Goal: Transaction & Acquisition: Purchase product/service

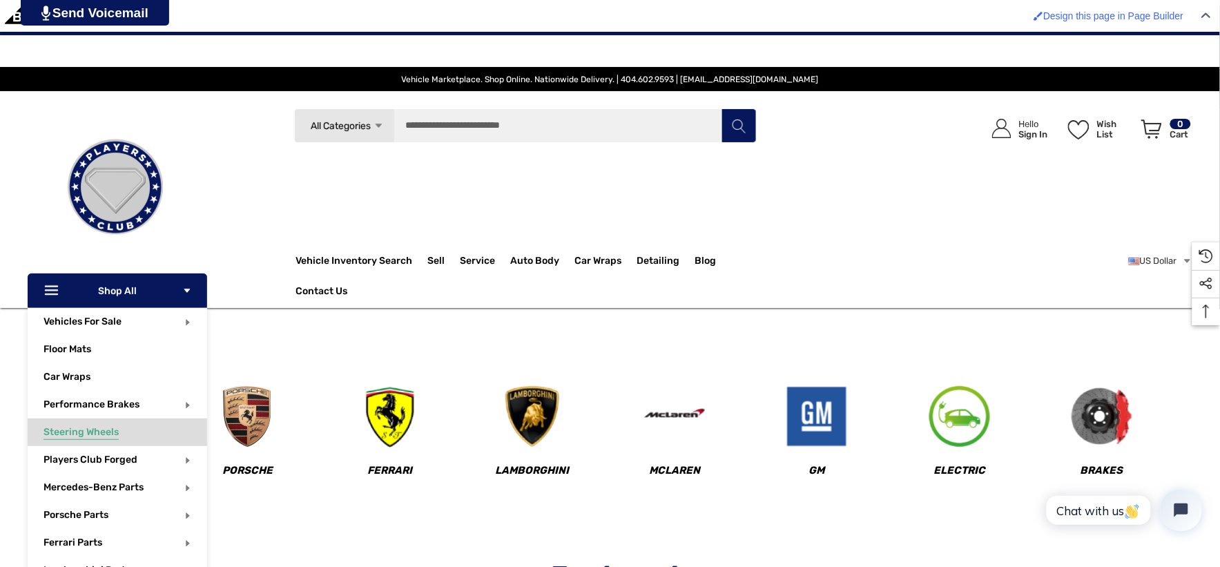
click at [151, 434] on link "Steering Wheels" at bounding box center [126, 433] width 164 height 28
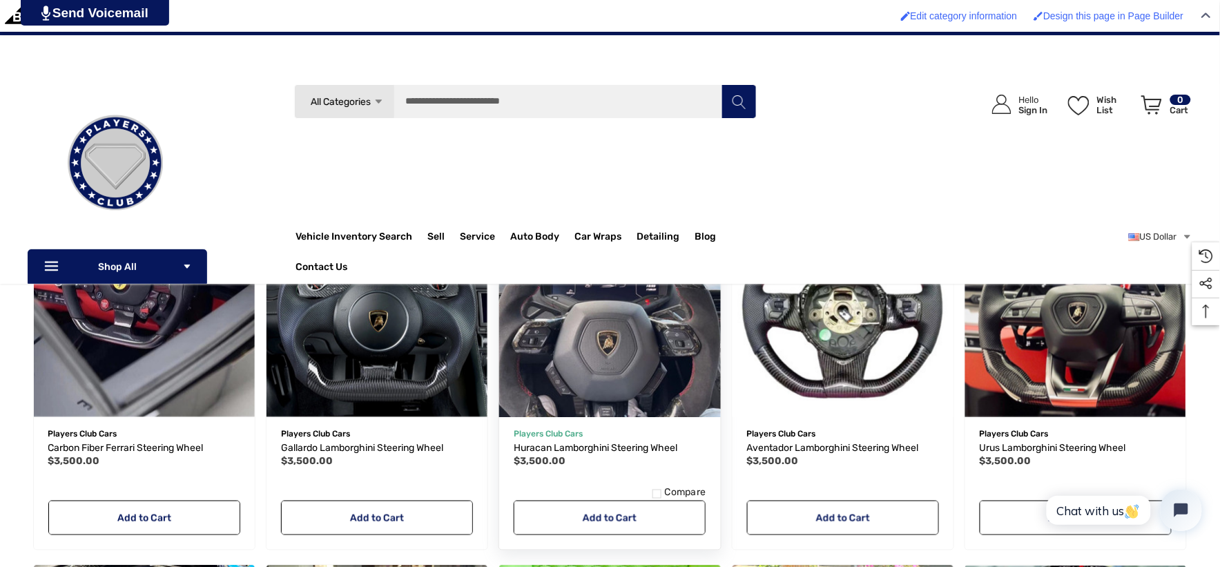
scroll to position [307, 0]
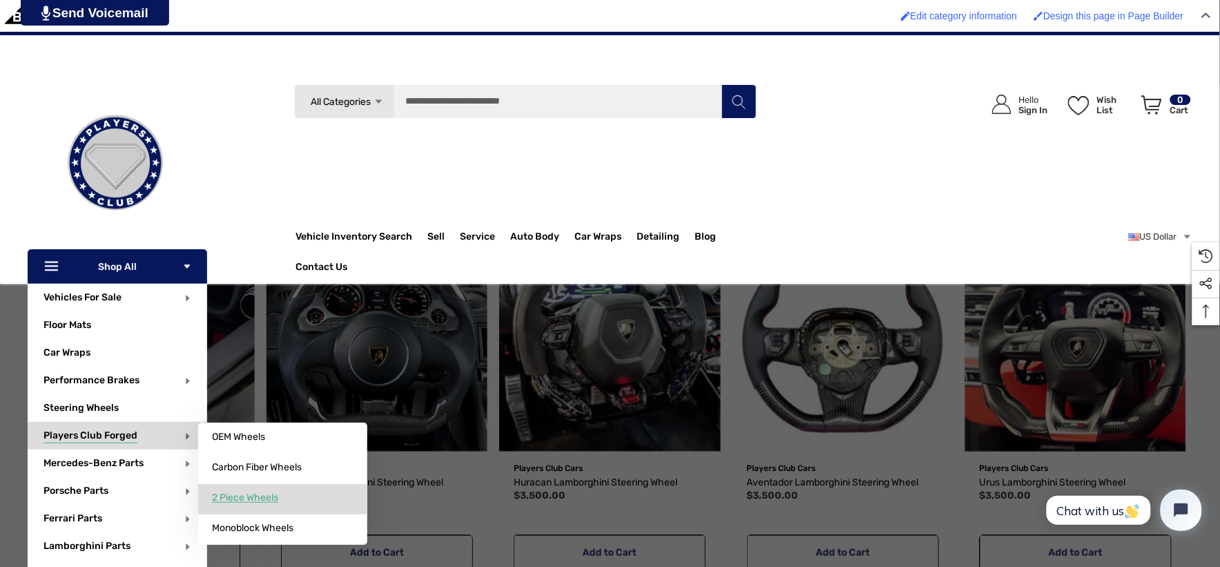
click at [250, 493] on span "2 Piece Wheels" at bounding box center [245, 498] width 66 height 12
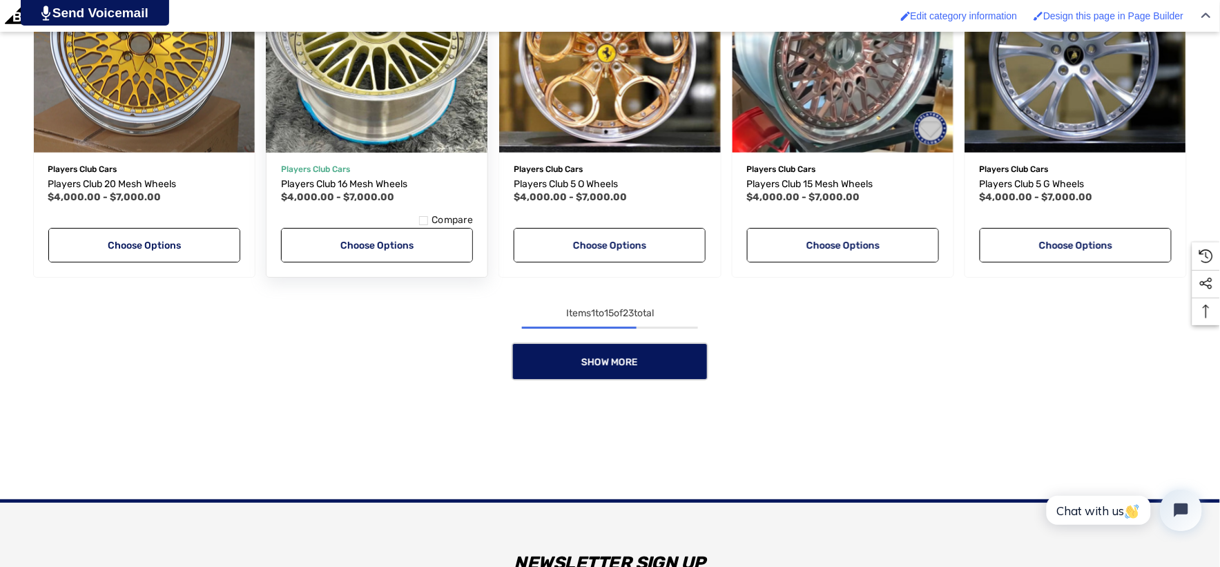
scroll to position [1381, 0]
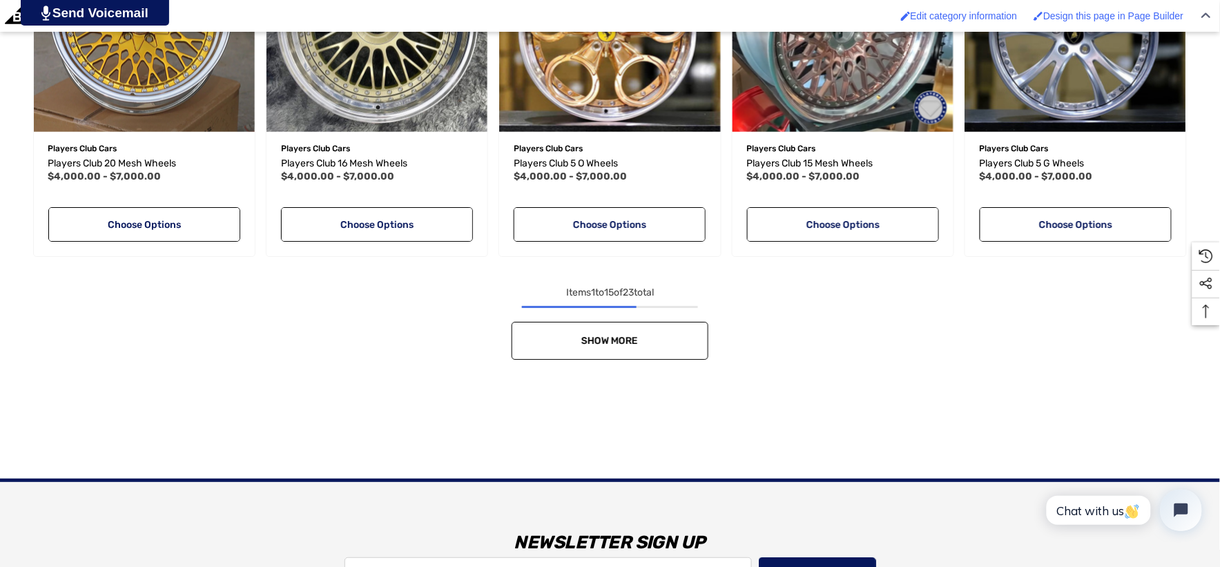
click at [612, 347] on link "Show More" at bounding box center [610, 341] width 197 height 38
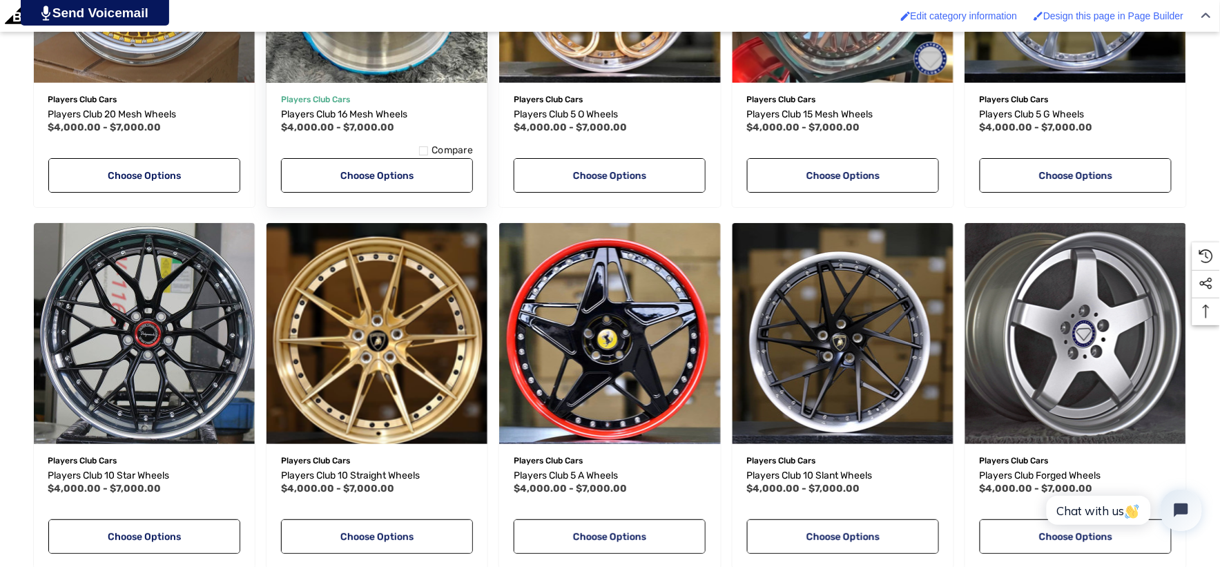
scroll to position [1458, 0]
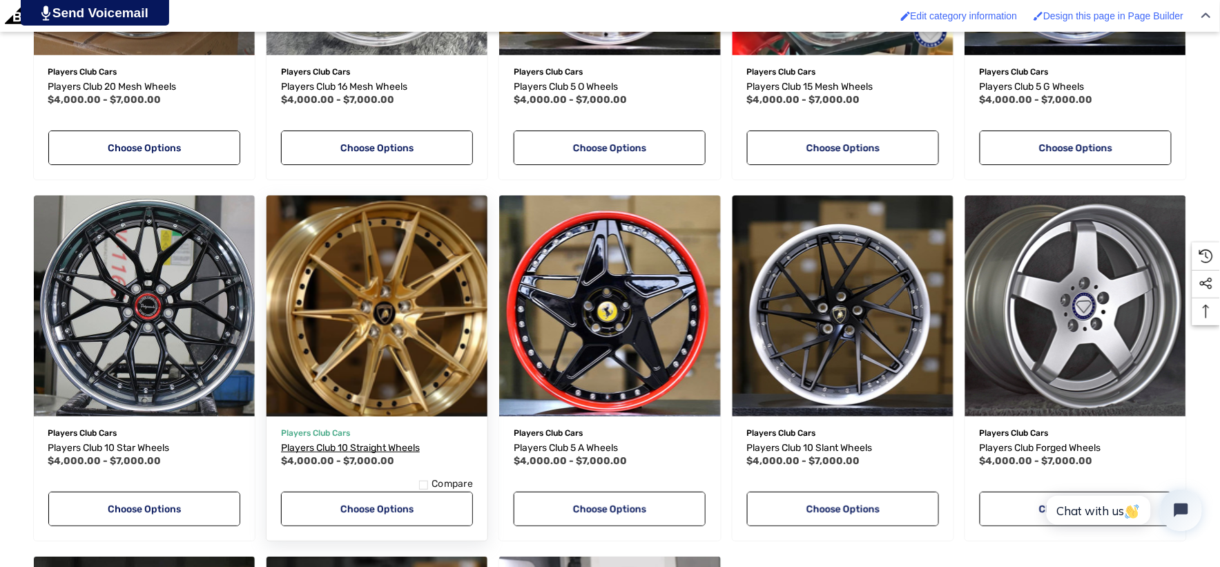
click at [369, 450] on span "Players Club 10 Straight Wheels" at bounding box center [350, 448] width 139 height 12
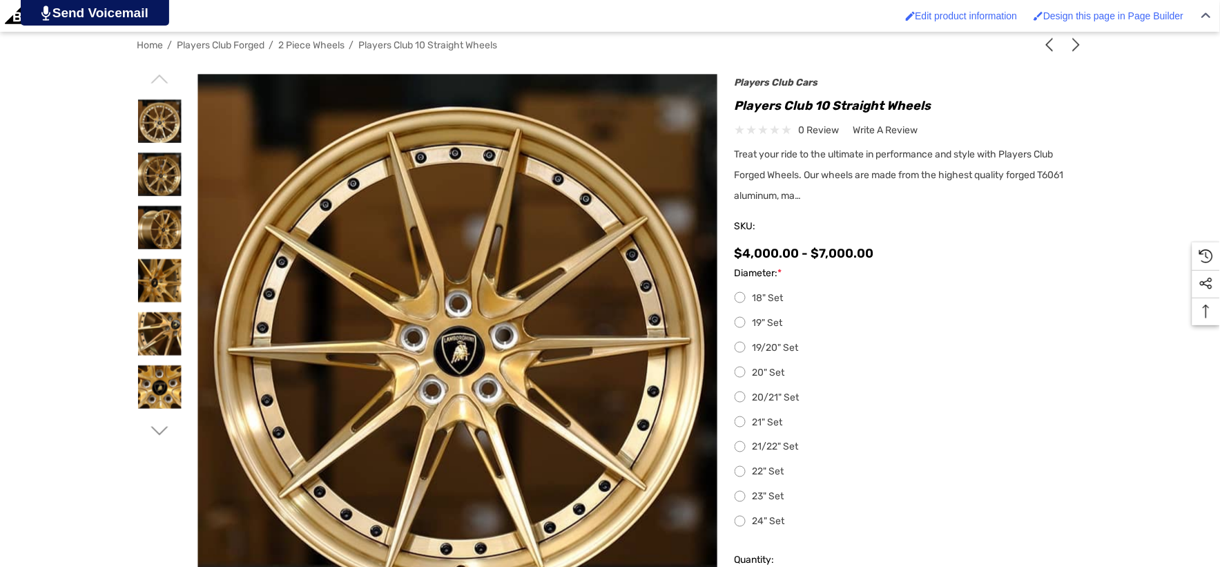
scroll to position [383, 0]
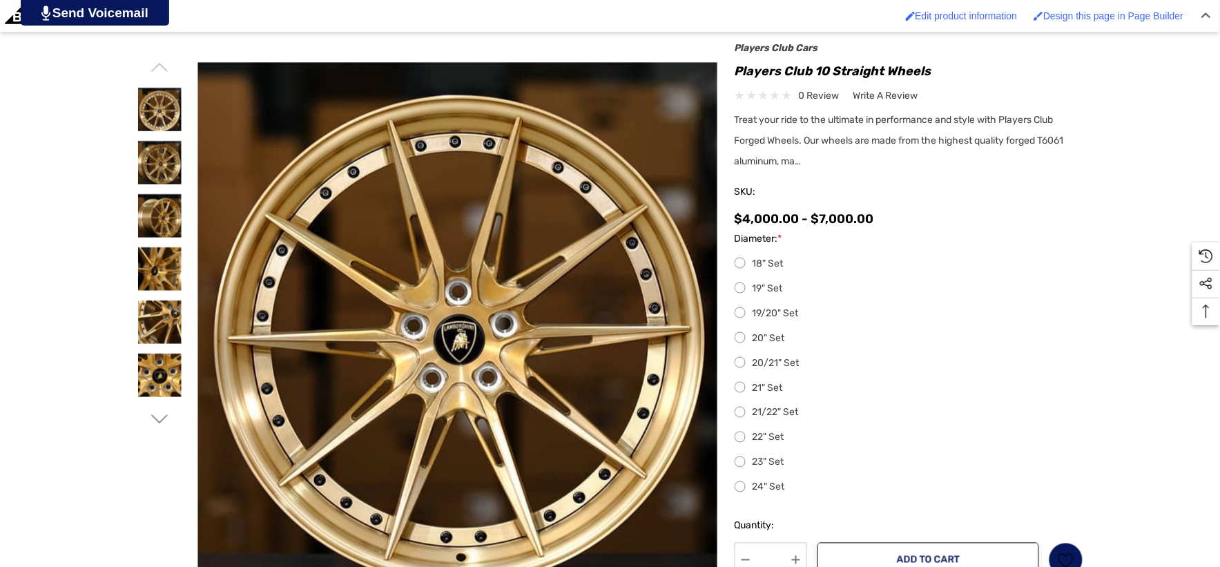
click at [152, 419] on icon "Go to slide 2 of 4" at bounding box center [159, 419] width 17 height 17
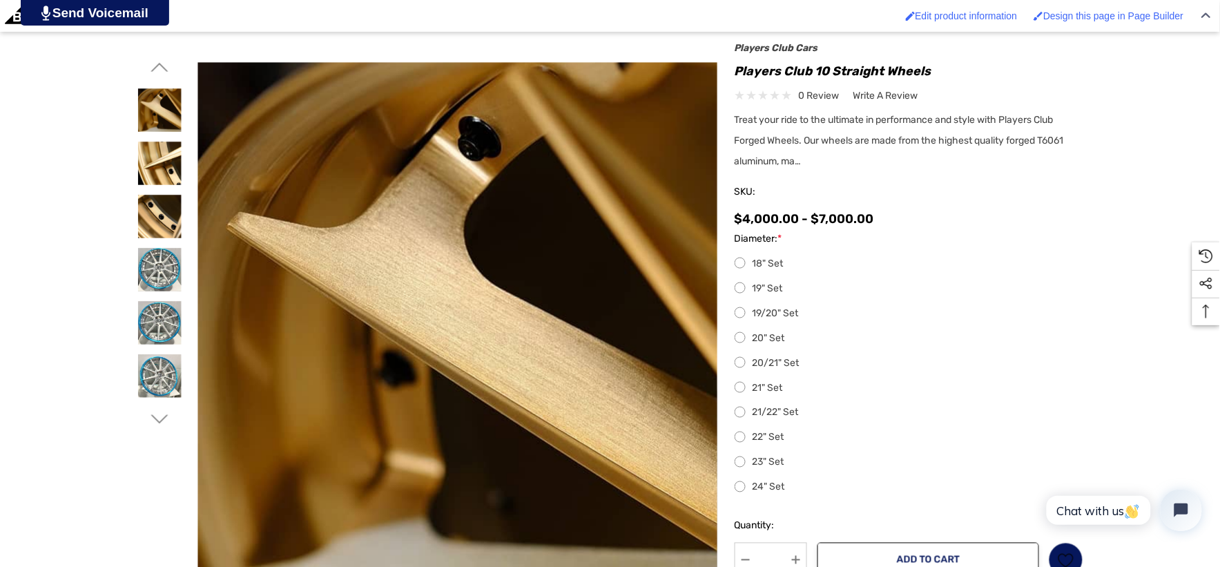
scroll to position [0, 0]
click at [173, 272] on img at bounding box center [160, 270] width 44 height 44
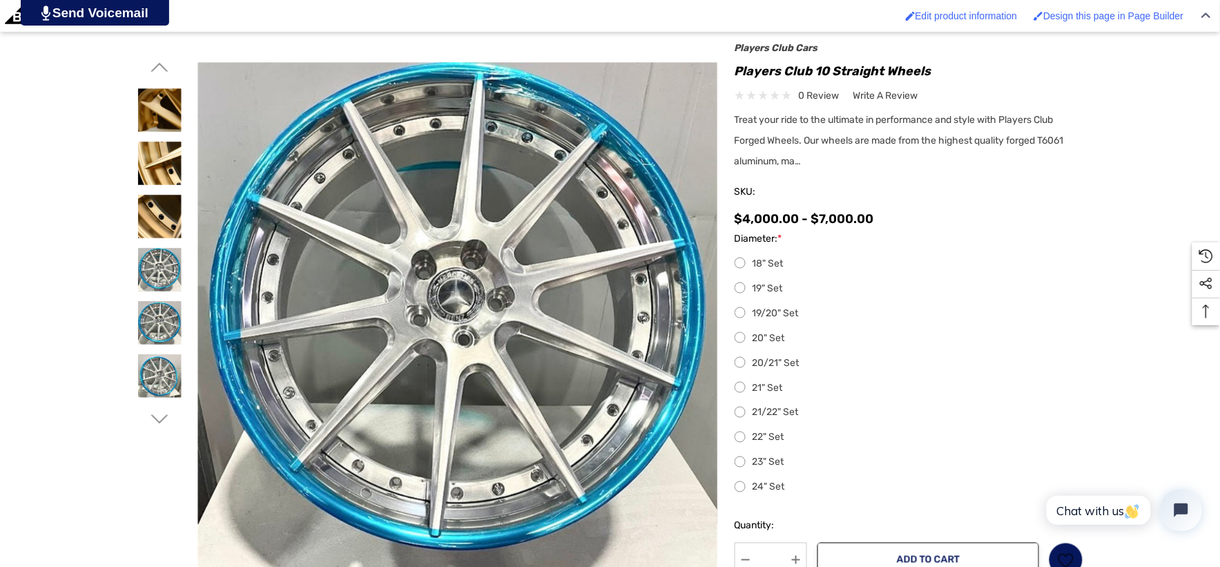
click at [157, 424] on icon "Go to slide 3 of 4" at bounding box center [159, 419] width 17 height 17
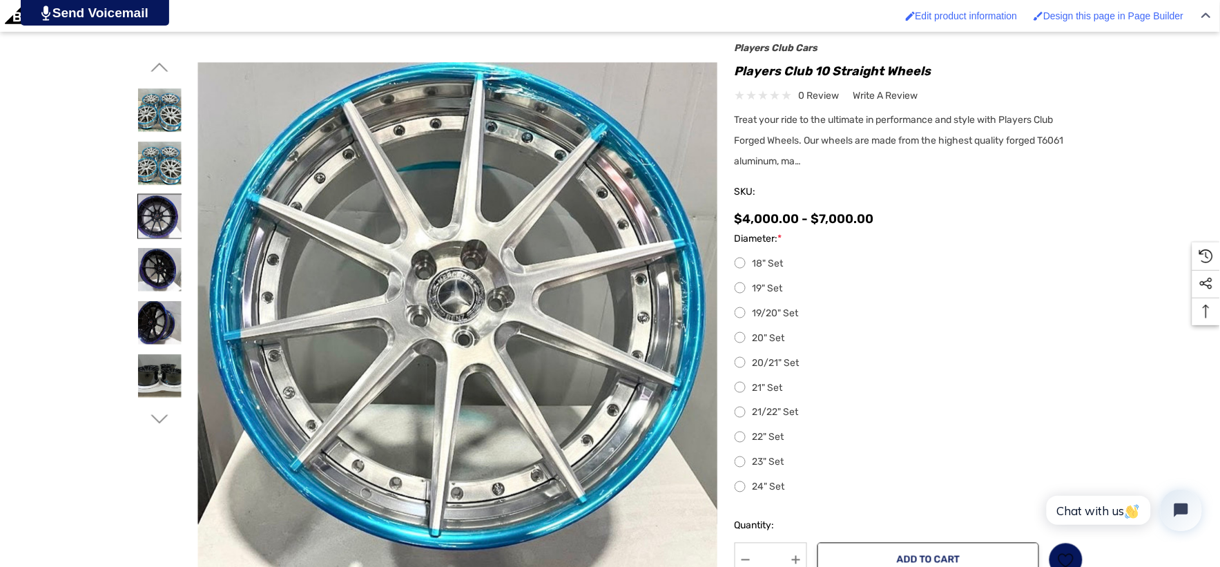
click at [153, 210] on img at bounding box center [160, 217] width 44 height 44
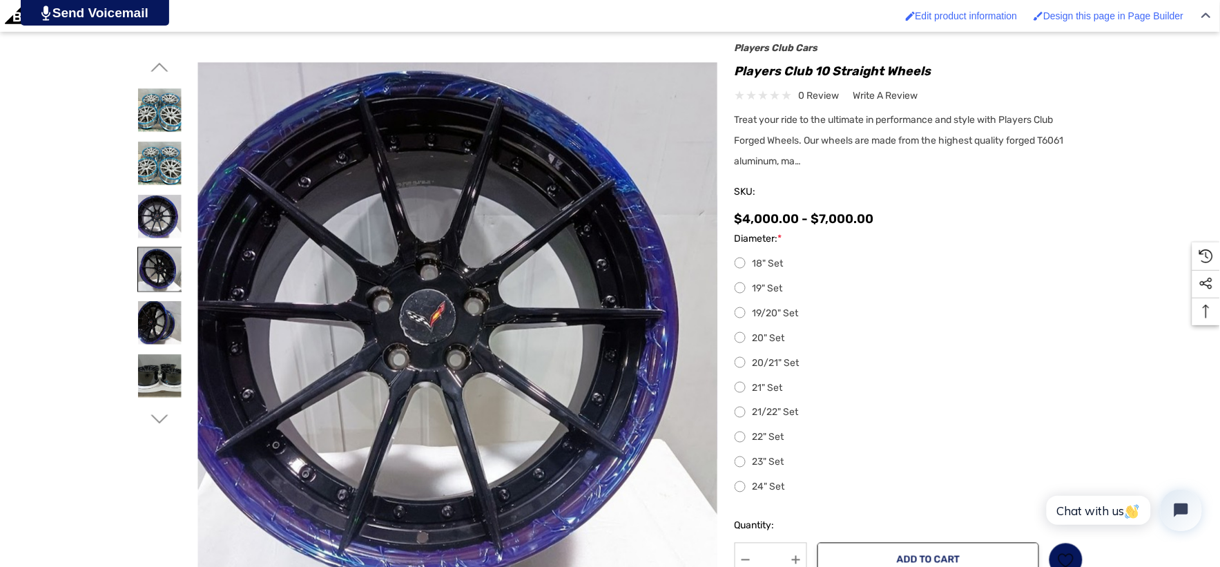
click at [160, 260] on img at bounding box center [160, 270] width 44 height 44
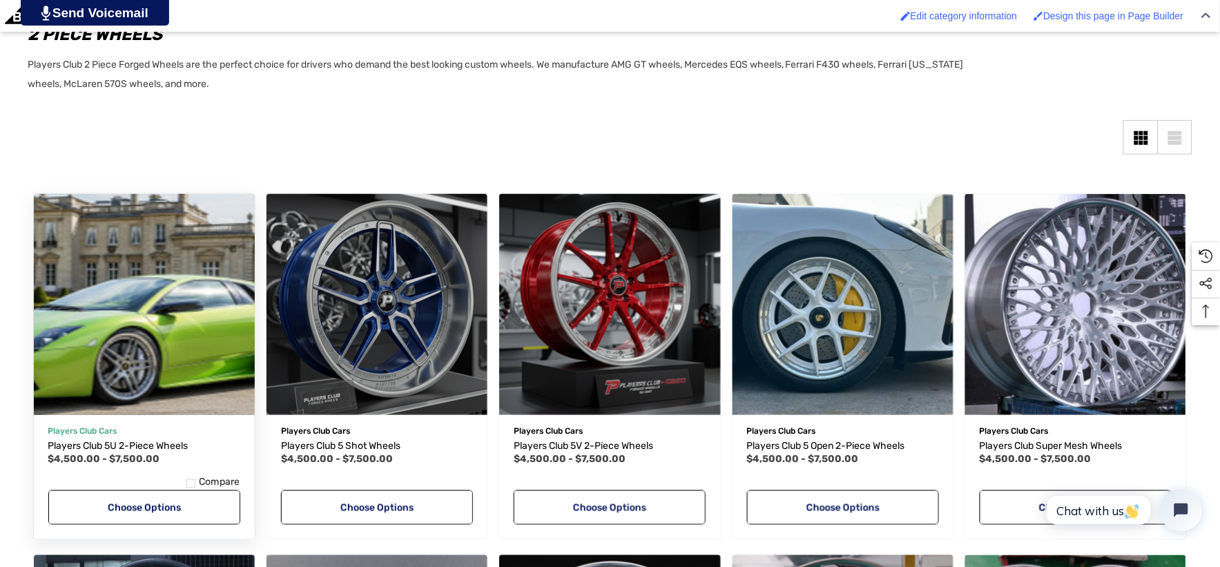
scroll to position [383, 0]
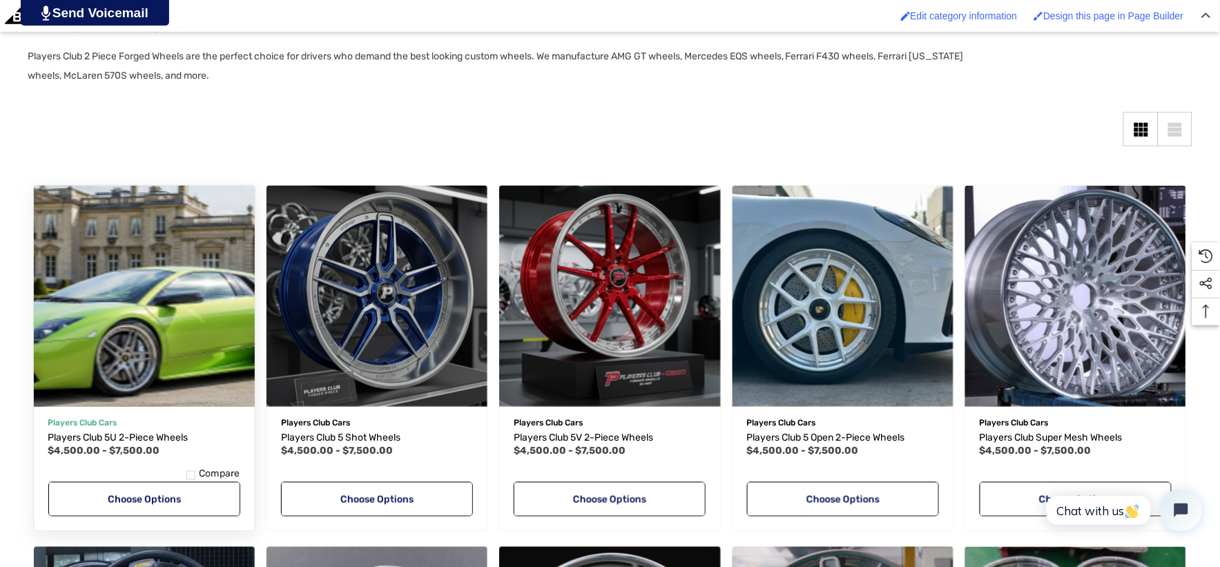
click at [155, 388] on button "Add to Wishlist" at bounding box center [189, 400] width 82 height 28
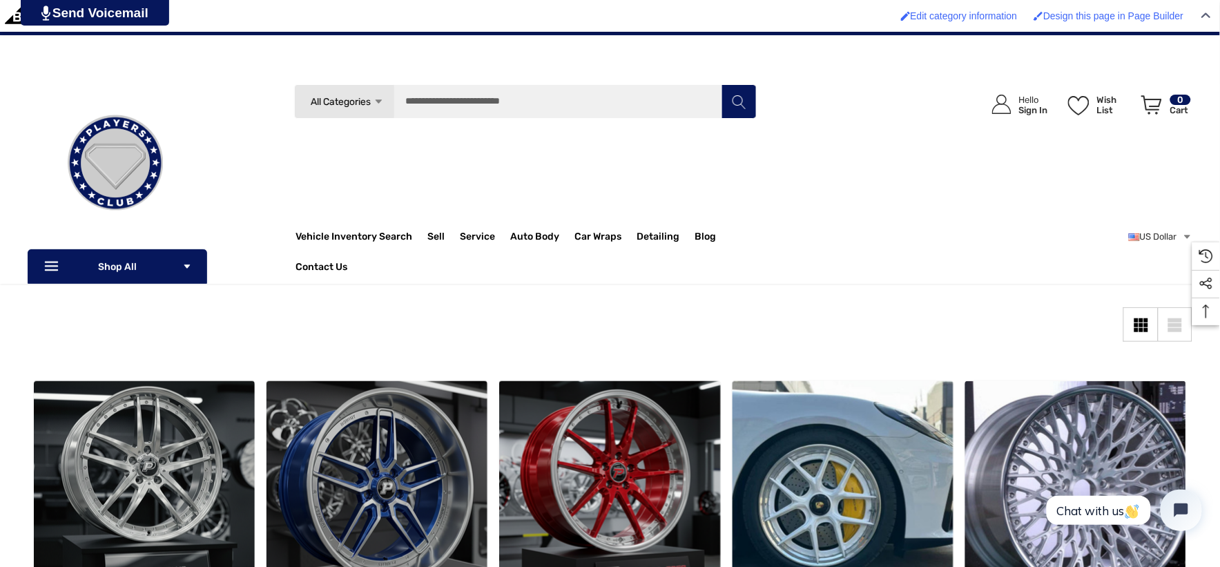
scroll to position [77, 0]
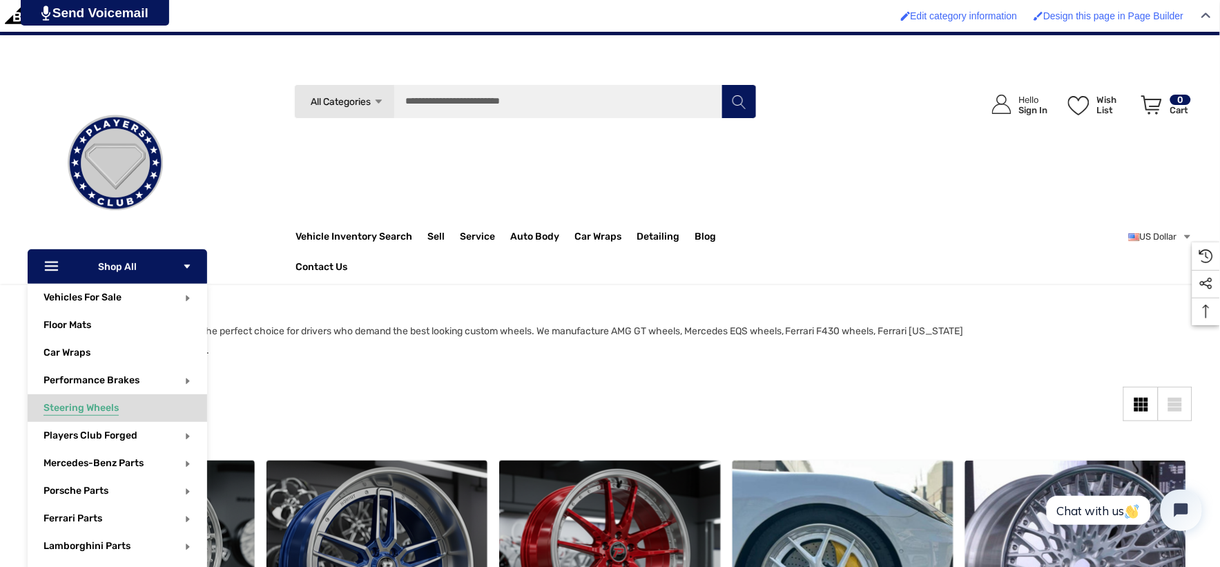
click at [95, 407] on span "Steering Wheels" at bounding box center [81, 409] width 75 height 15
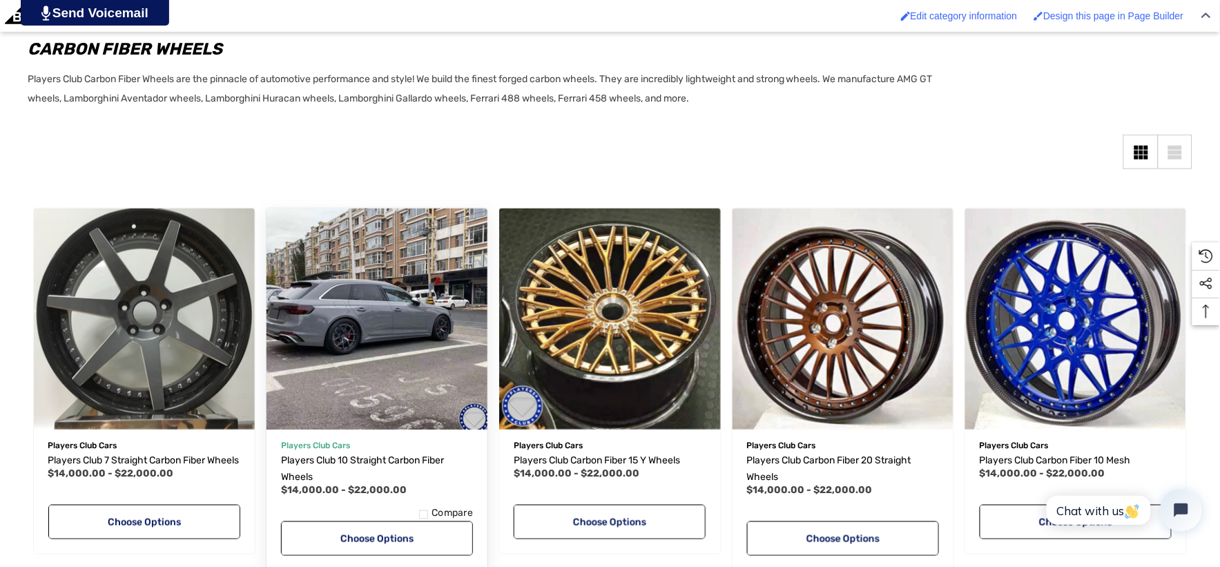
scroll to position [383, 0]
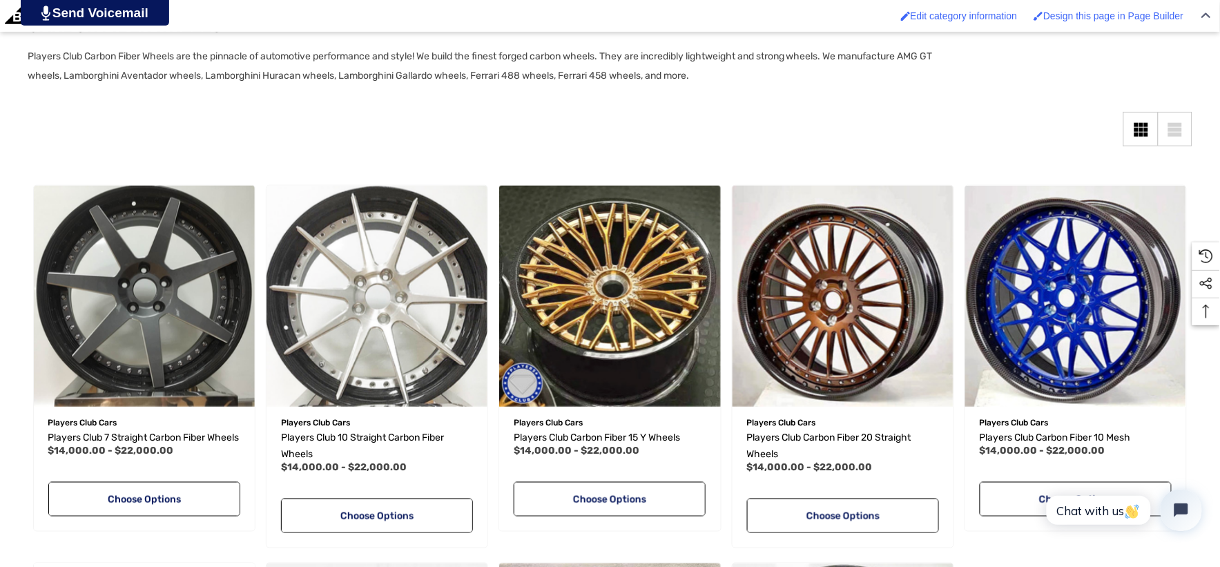
click at [278, 151] on div "Sidebar Close Close Categories Vehicles For Sale Electric Mercedes-Benz AMG GT" at bounding box center [610, 145] width 1165 height 66
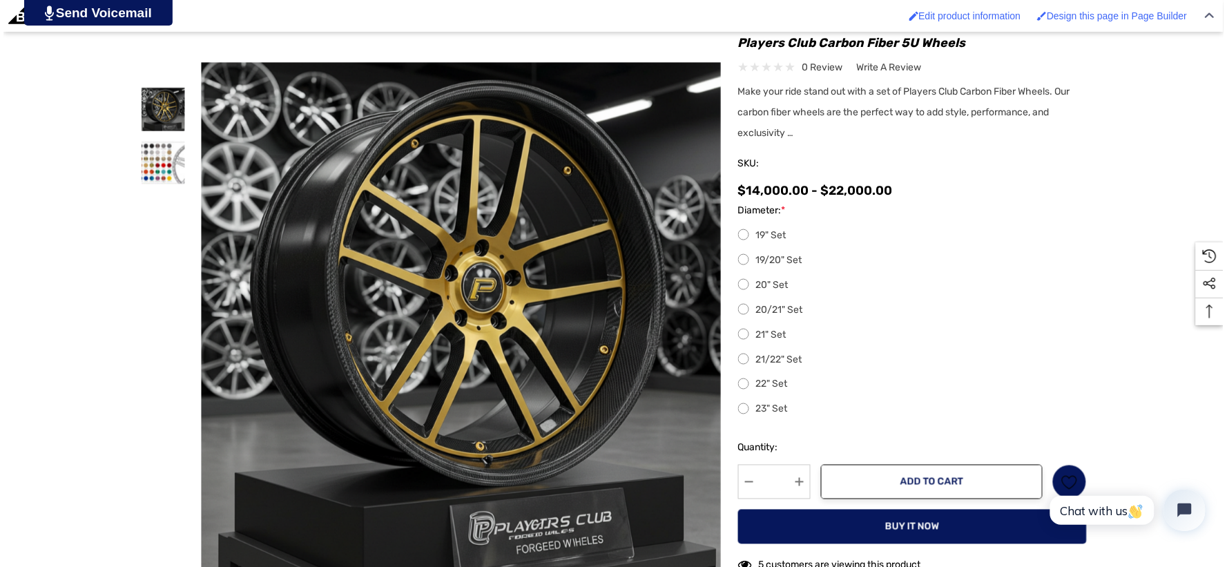
scroll to position [460, 0]
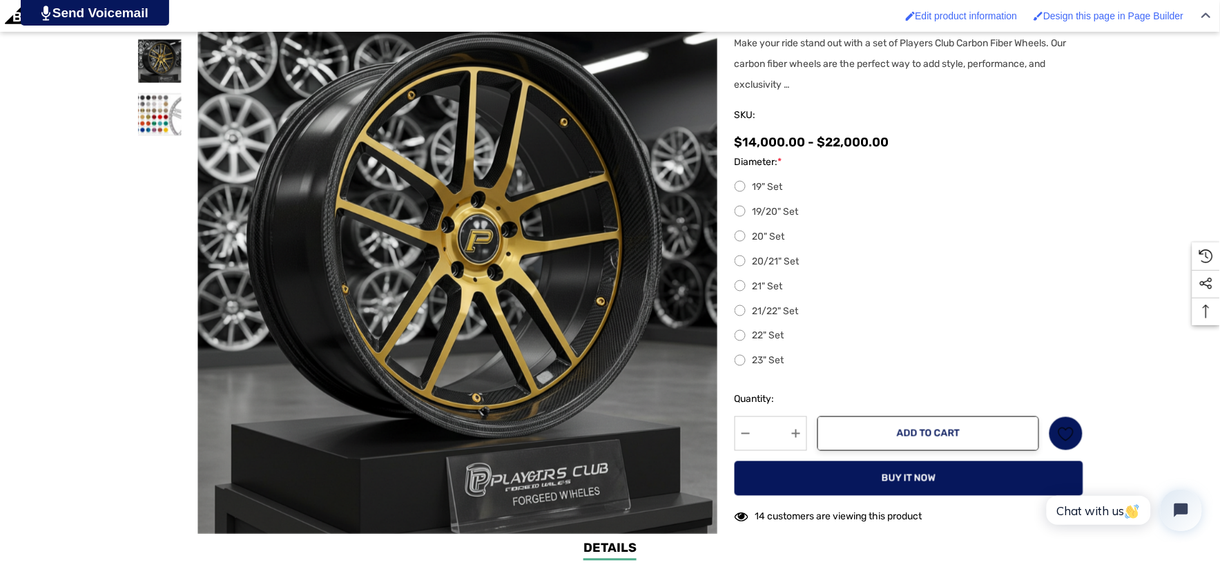
click at [747, 361] on label "23" Set" at bounding box center [909, 361] width 349 height 17
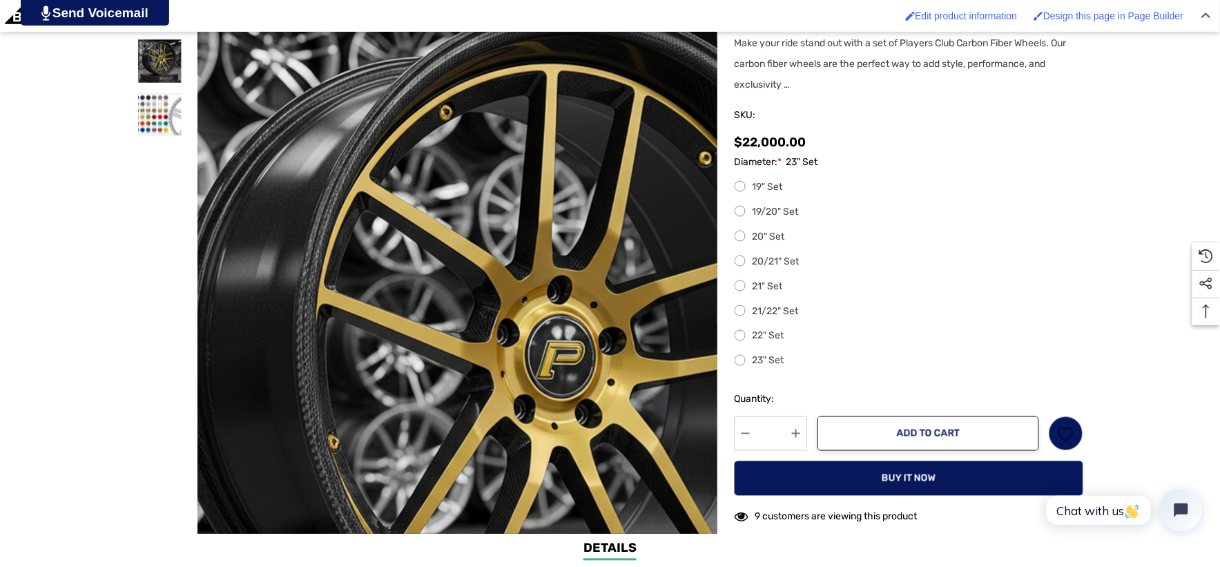
click at [362, 73] on img at bounding box center [525, 416] width 884 height 884
